Goal: Navigation & Orientation: Find specific page/section

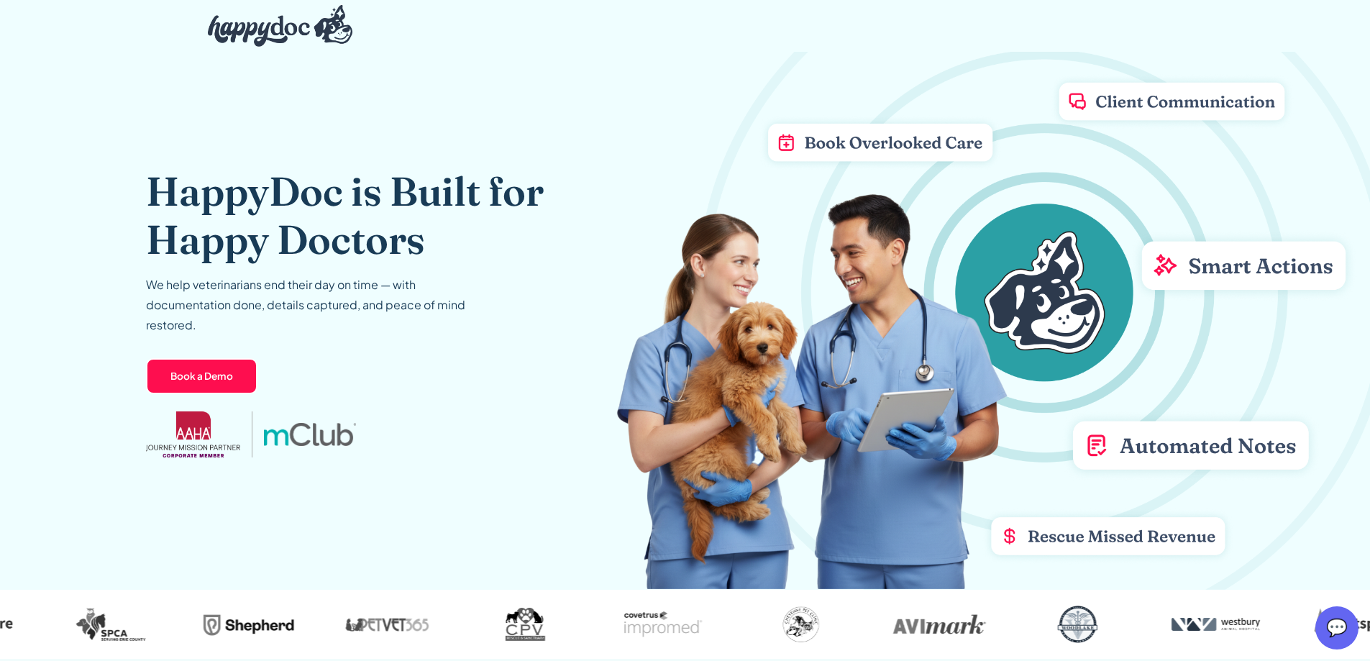
click at [306, 30] on img "home" at bounding box center [280, 26] width 145 height 42
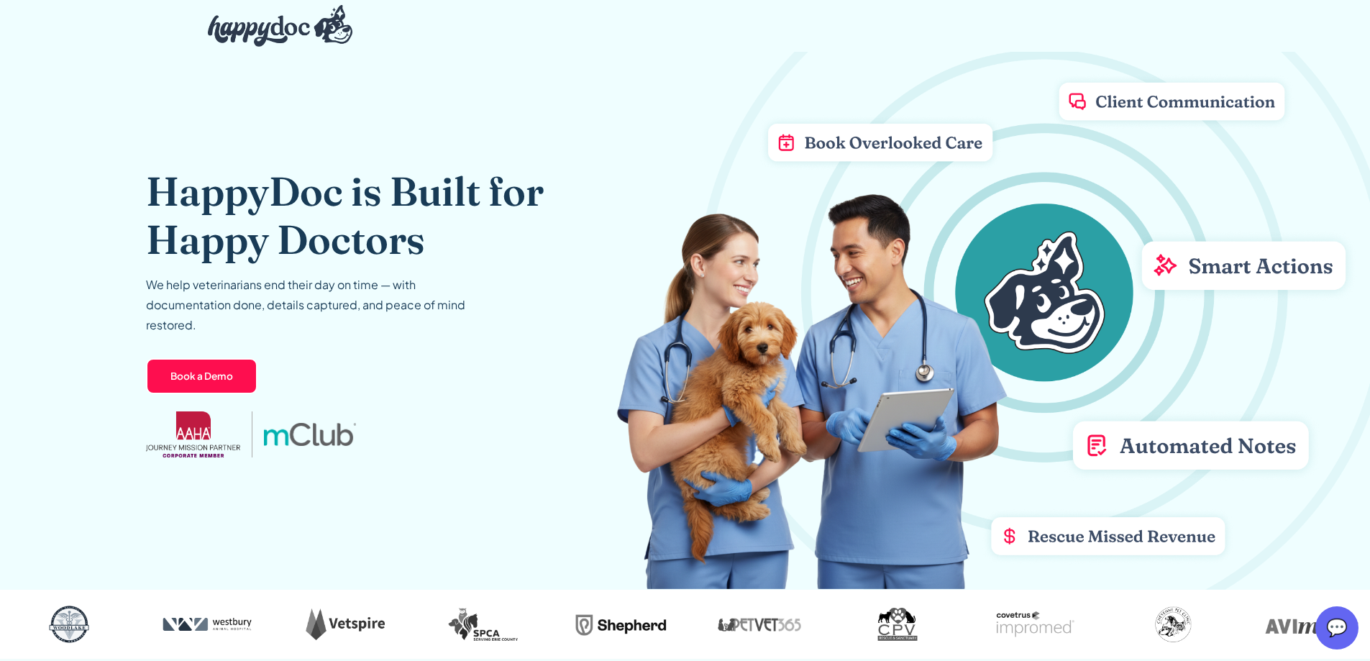
click at [293, 32] on img "home" at bounding box center [280, 26] width 145 height 42
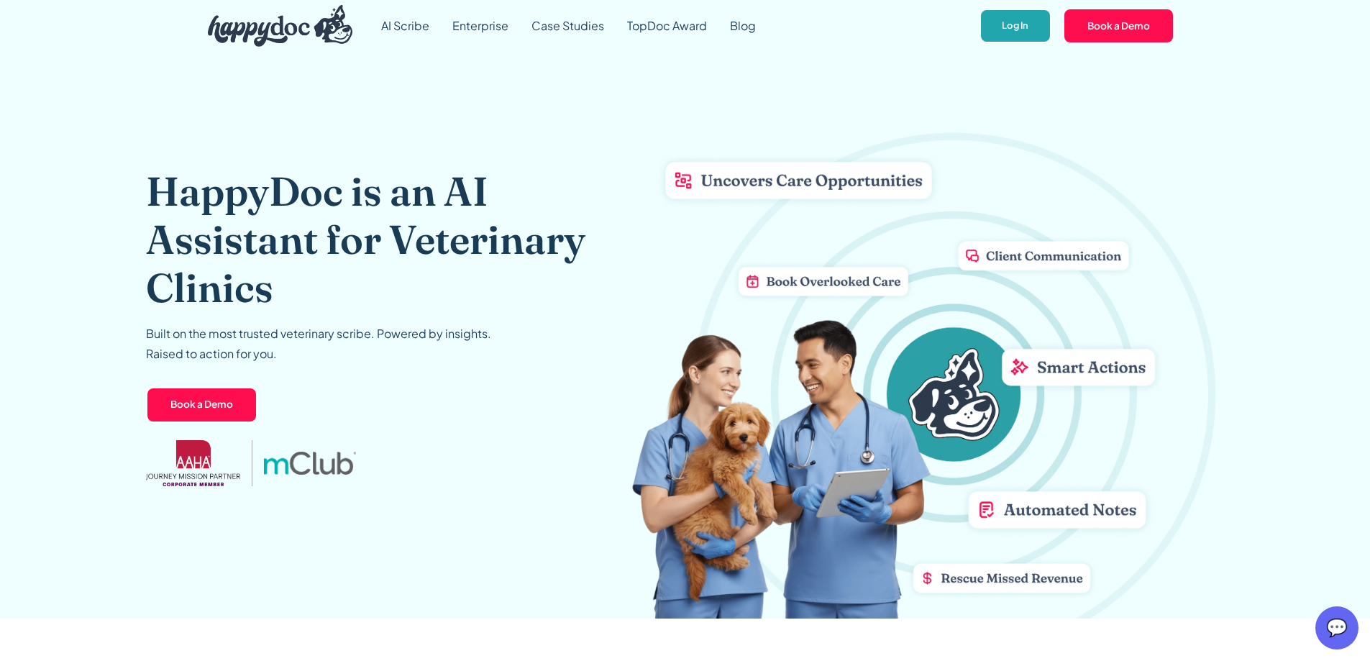
click at [1013, 16] on link "Log In" at bounding box center [1015, 26] width 71 height 35
click at [398, 27] on link "AI Scribe" at bounding box center [405, 26] width 71 height 52
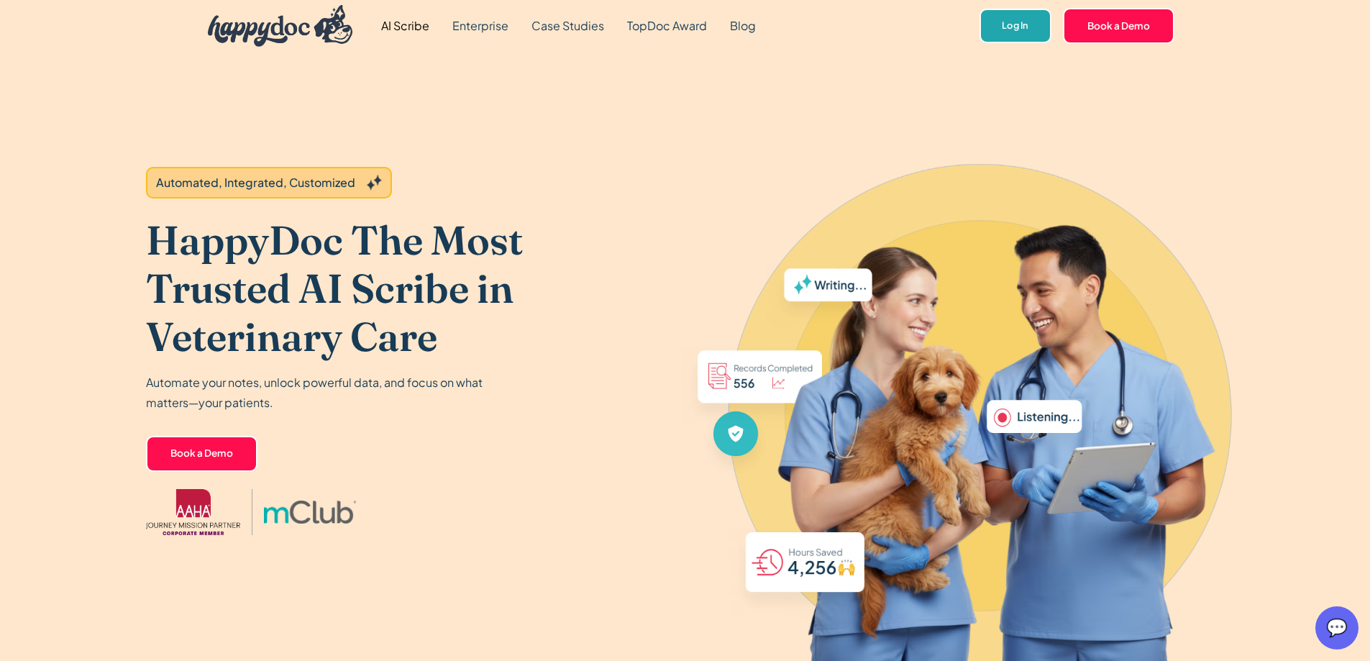
click at [1021, 24] on link "Log In" at bounding box center [1015, 26] width 71 height 35
